Goal: Use online tool/utility: Utilize a website feature to perform a specific function

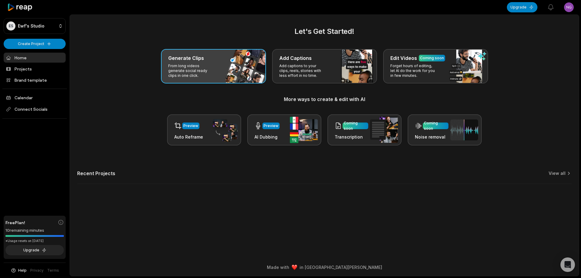
click at [231, 55] on div "Generate Clips" at bounding box center [213, 57] width 90 height 7
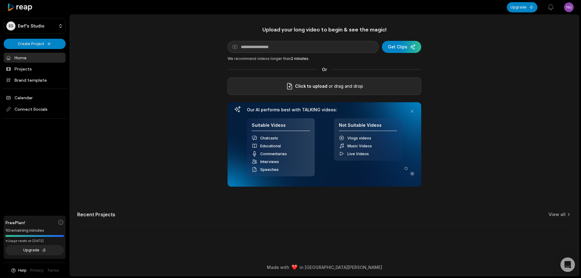
click at [308, 87] on span "Click to upload" at bounding box center [311, 86] width 32 height 7
click at [0, 0] on input "Click to upload" at bounding box center [0, 0] width 0 height 0
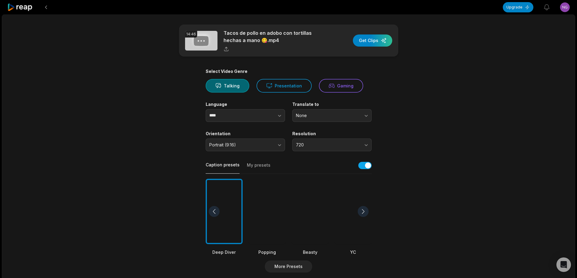
click at [302, 208] on div at bounding box center [309, 212] width 37 height 66
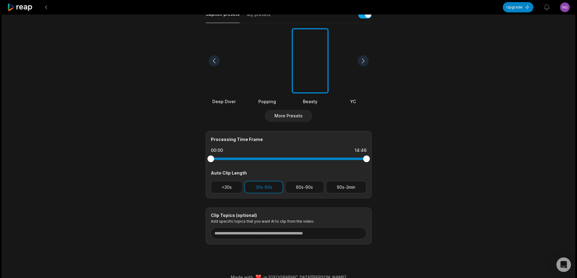
scroll to position [151, 0]
click at [353, 183] on button "90s-3min" at bounding box center [346, 186] width 41 height 12
click at [272, 187] on button "30s-60s" at bounding box center [263, 186] width 39 height 12
drag, startPoint x: 365, startPoint y: 159, endPoint x: 316, endPoint y: 160, distance: 49.6
click at [316, 160] on div at bounding box center [315, 158] width 7 height 7
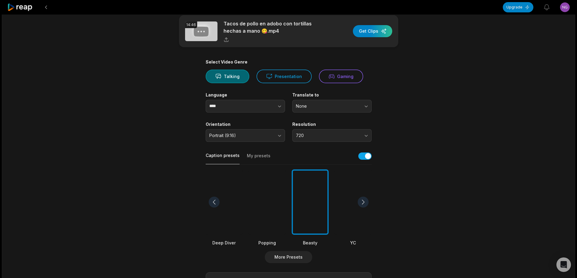
scroll to position [0, 0]
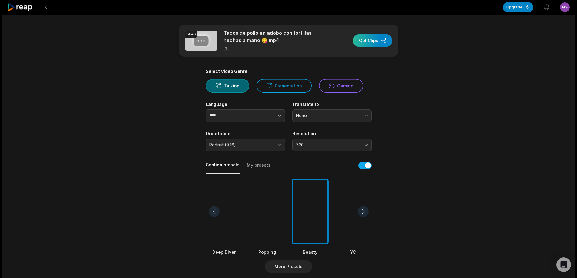
click at [370, 43] on div "button" at bounding box center [372, 41] width 39 height 12
